Goal: Find specific page/section: Find specific page/section

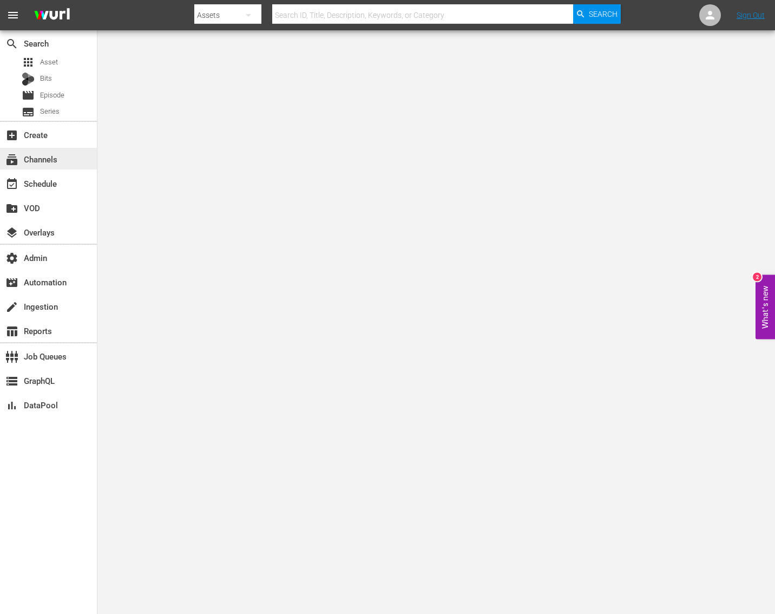
click at [45, 154] on div "subscriptions Channels" at bounding box center [30, 158] width 61 height 10
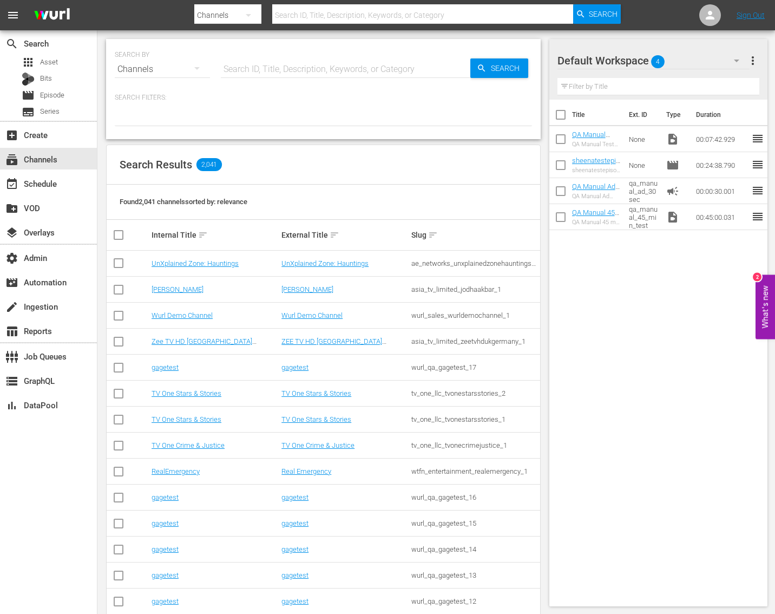
click at [253, 69] on input "text" at bounding box center [345, 69] width 249 height 26
type input "[PERSON_NAME]"
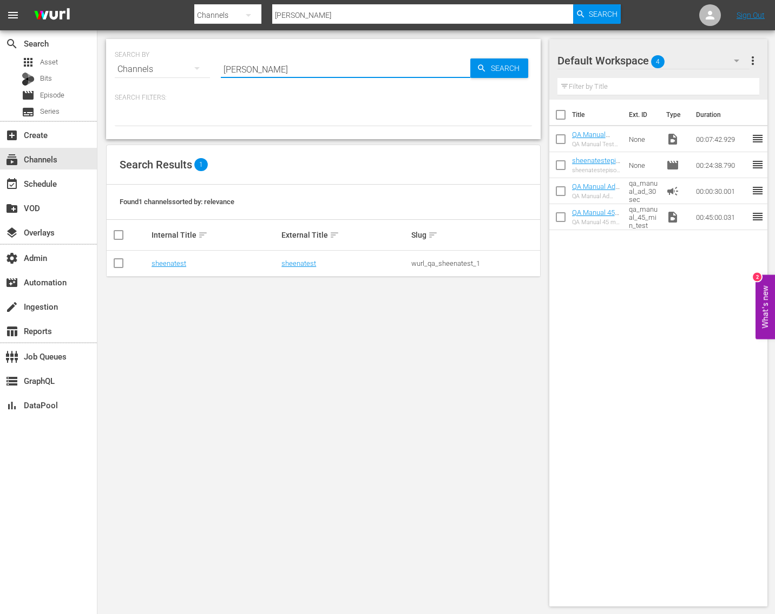
click at [456, 263] on div "wurl_qa_sheenatest_1" at bounding box center [474, 263] width 127 height 8
copy div "wurl_qa_sheenatest_1"
click at [459, 265] on div "wurl_qa_sheenatest_1" at bounding box center [474, 263] width 127 height 8
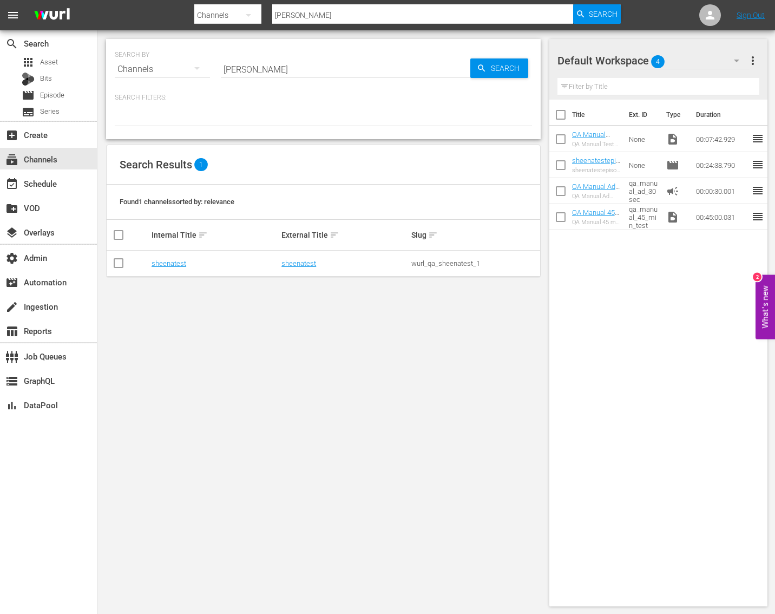
click at [293, 64] on input "[PERSON_NAME]" at bounding box center [345, 69] width 249 height 26
click at [282, 66] on input "[PERSON_NAME]" at bounding box center [345, 69] width 249 height 26
type input "gage"
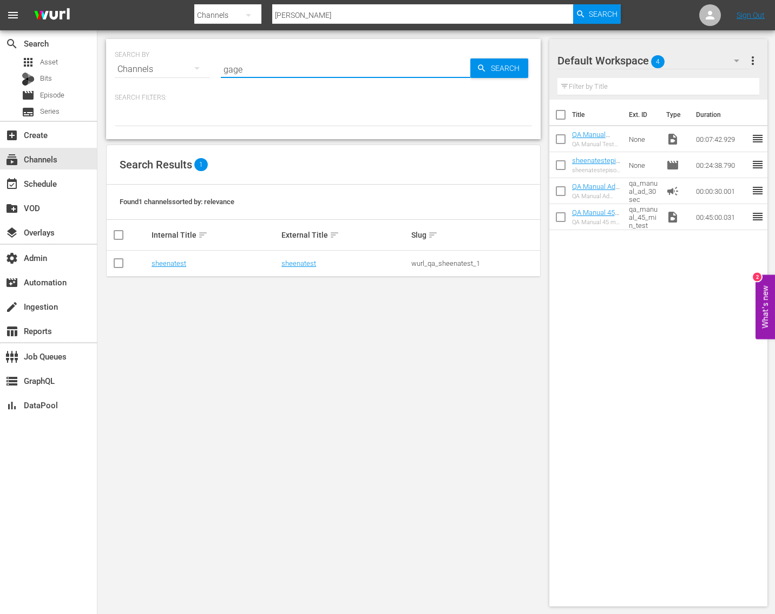
type input "gage"
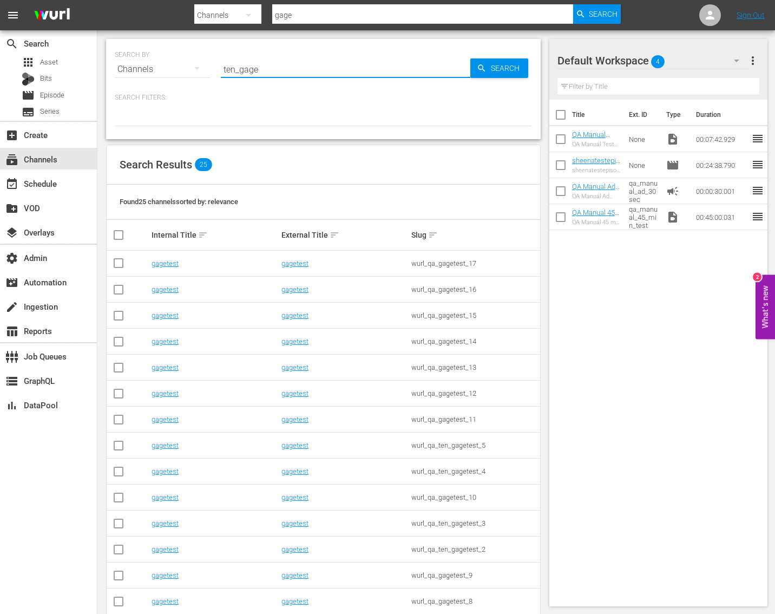
type input "ten_gage"
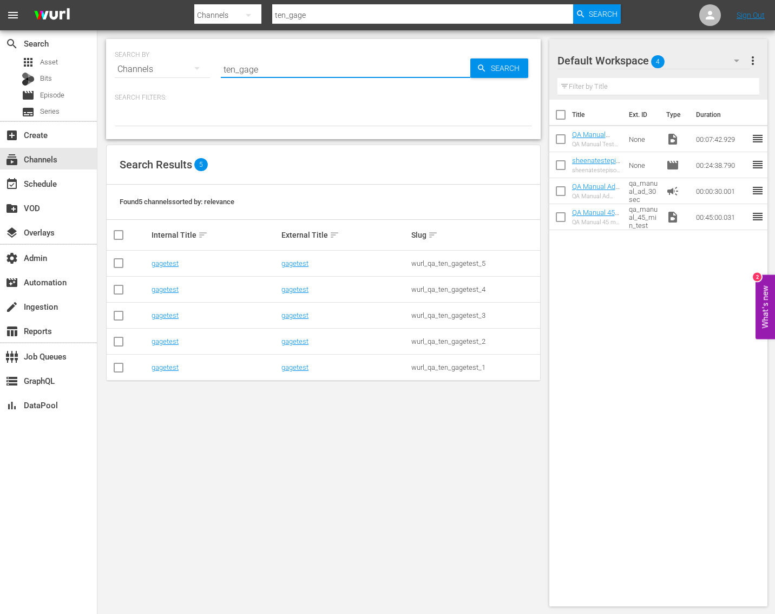
click at [293, 284] on td "gagetest" at bounding box center [345, 289] width 130 height 26
click at [294, 291] on link "gagetest" at bounding box center [294, 289] width 27 height 8
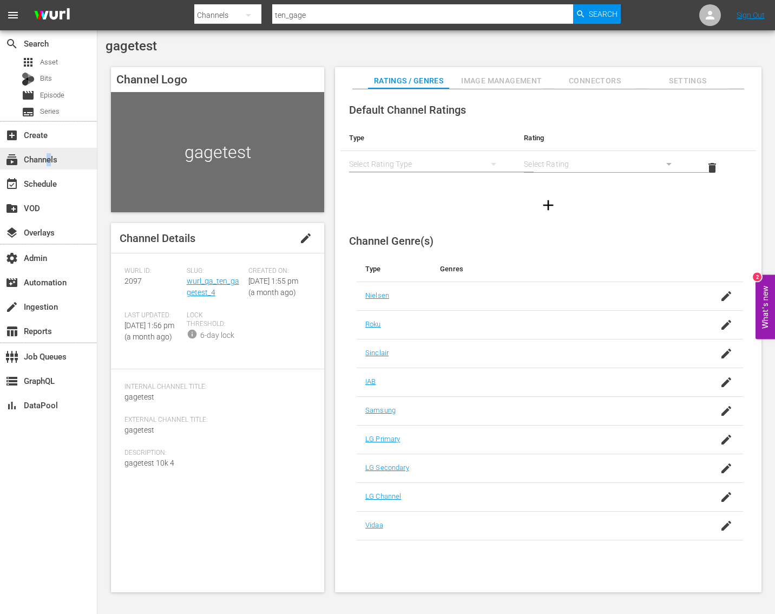
click at [49, 155] on div "subscriptions Channels" at bounding box center [30, 158] width 61 height 10
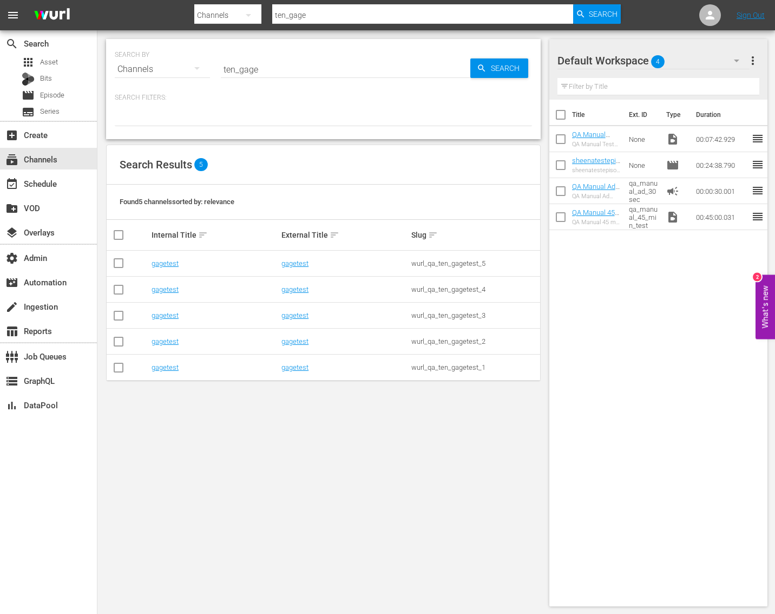
click at [251, 68] on input "ten_gage" at bounding box center [345, 69] width 249 height 26
type input "[PERSON_NAME]"
